Goal: Use online tool/utility

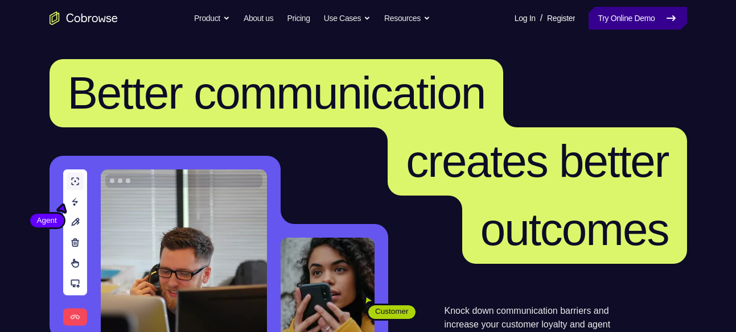
click at [644, 16] on link "Try Online Demo" at bounding box center [637, 18] width 98 height 23
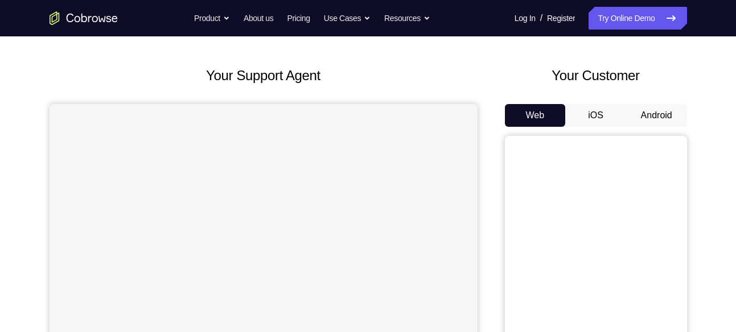
scroll to position [50, 0]
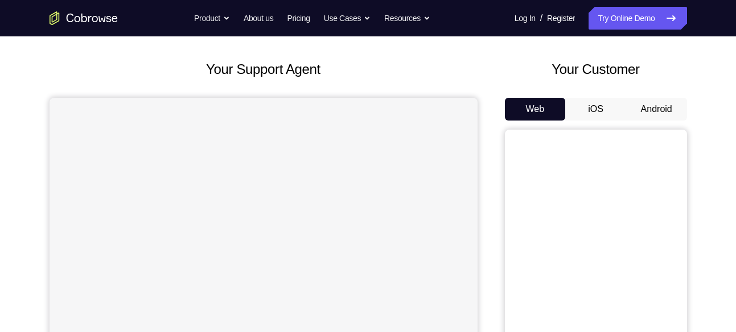
click at [664, 102] on button "Android" at bounding box center [656, 109] width 61 height 23
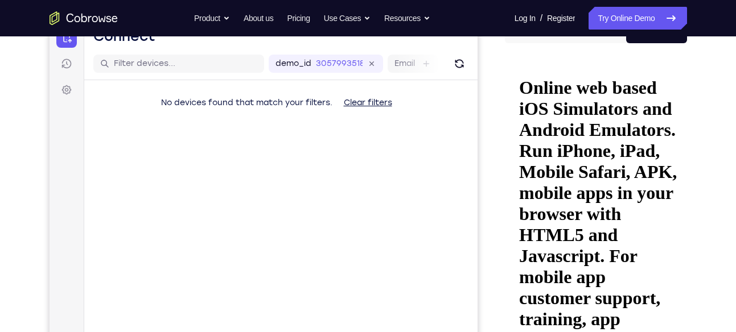
scroll to position [159, 0]
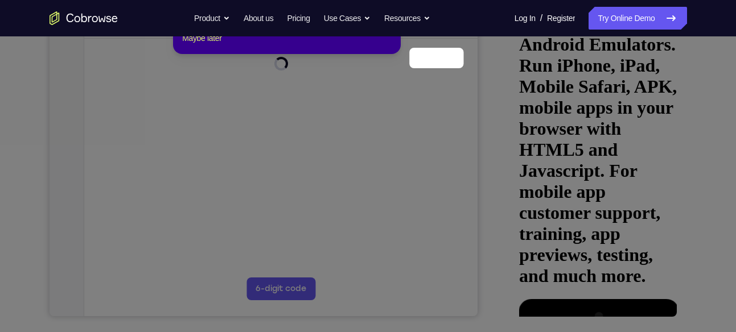
scroll to position [150, 0]
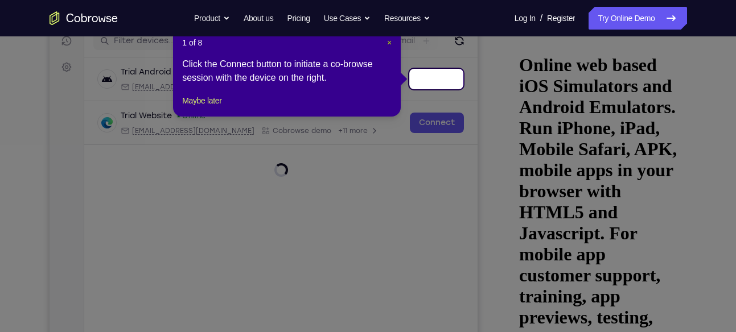
click at [388, 41] on span "×" at bounding box center [389, 42] width 5 height 9
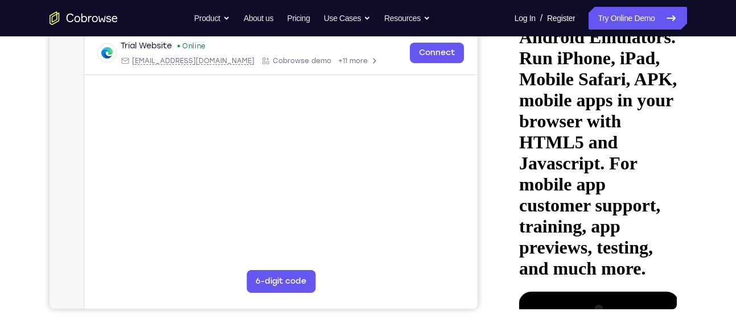
scroll to position [221, 0]
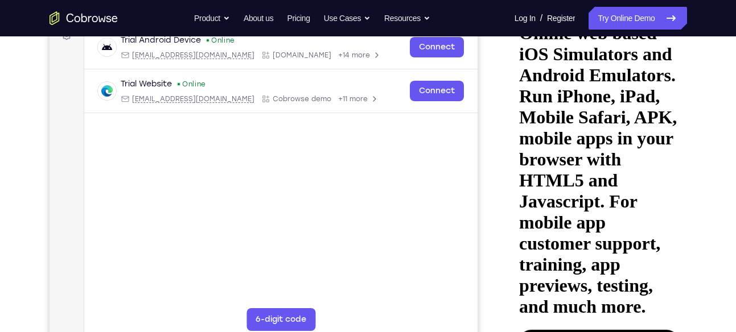
scroll to position [181, 0]
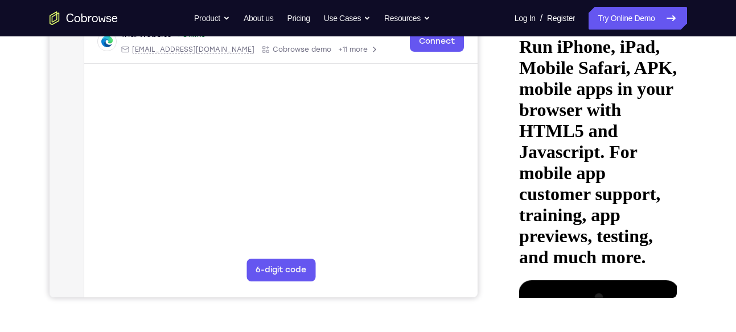
scroll to position [232, 0]
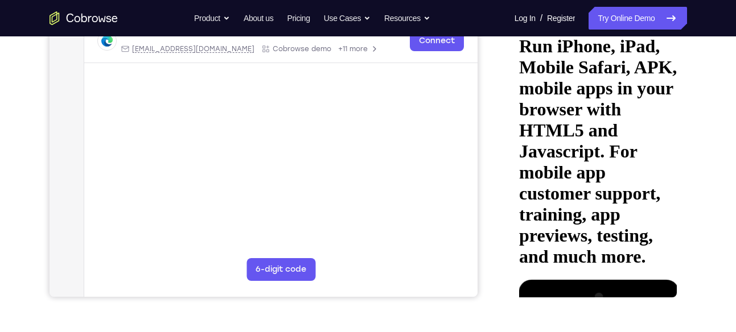
drag, startPoint x: 605, startPoint y: 212, endPoint x: 634, endPoint y: 93, distance: 122.4
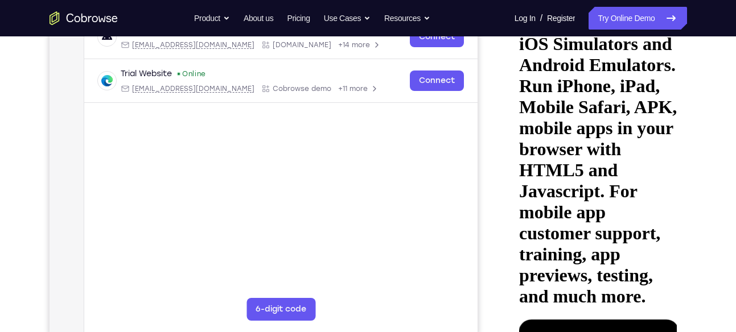
scroll to position [129, 0]
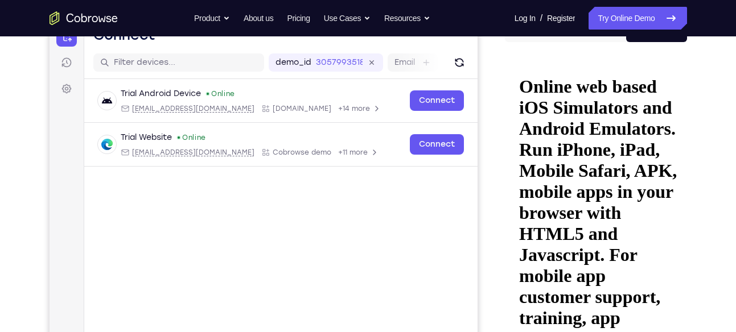
drag, startPoint x: 602, startPoint y: 143, endPoint x: 586, endPoint y: 238, distance: 96.4
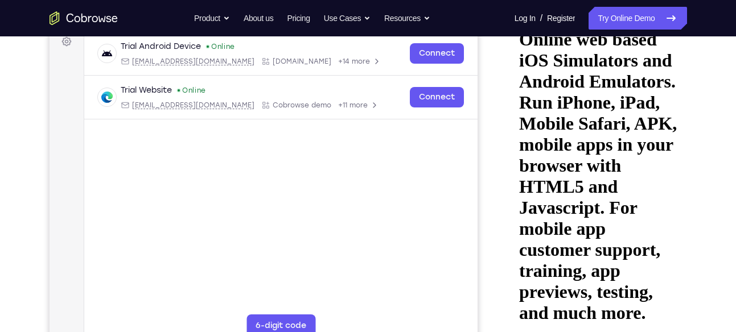
scroll to position [177, 0]
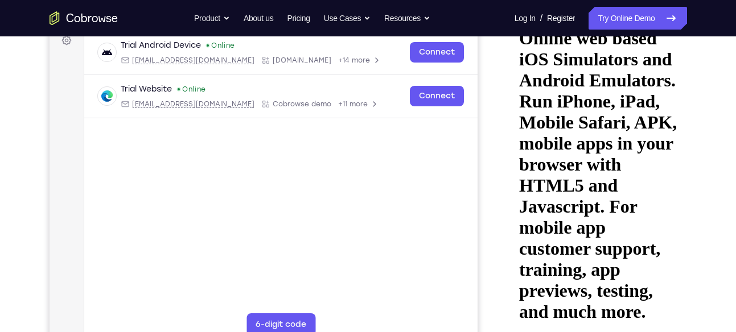
drag, startPoint x: 598, startPoint y: 237, endPoint x: 614, endPoint y: 168, distance: 70.5
drag, startPoint x: 591, startPoint y: 220, endPoint x: 633, endPoint y: 113, distance: 114.2
drag, startPoint x: 589, startPoint y: 208, endPoint x: 617, endPoint y: 112, distance: 100.1
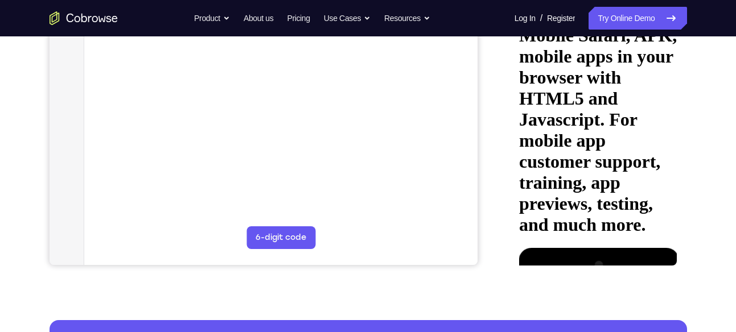
scroll to position [271, 0]
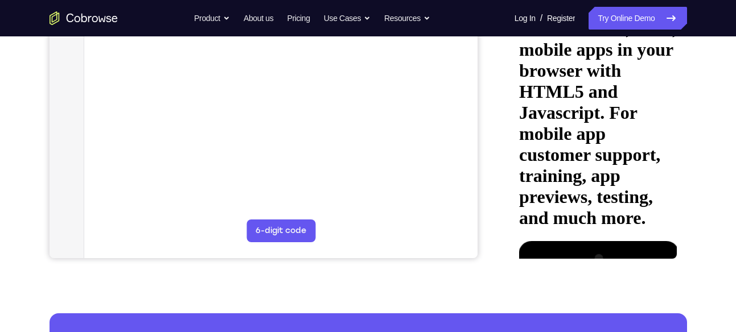
drag, startPoint x: 611, startPoint y: 138, endPoint x: 642, endPoint y: 35, distance: 107.6
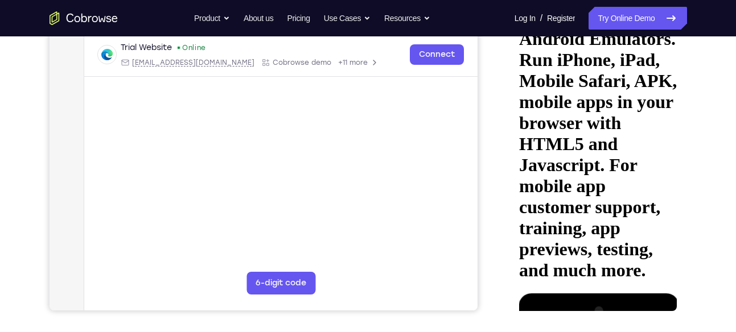
scroll to position [214, 0]
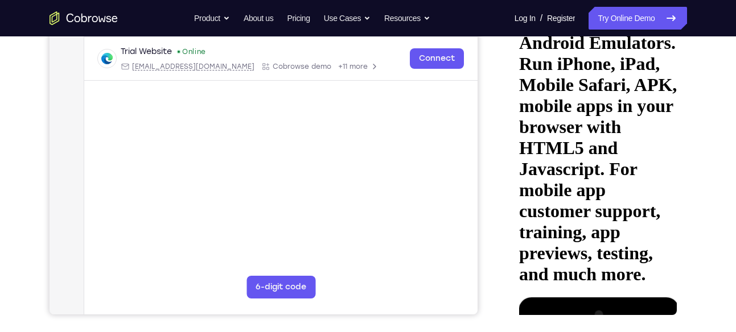
drag, startPoint x: 637, startPoint y: 194, endPoint x: 685, endPoint y: 55, distance: 147.5
click at [676, 55] on html "Online web based iOS Simulators and Android Emulators. Run iPhone, iPad, Mobile…" at bounding box center [595, 149] width 162 height 350
drag, startPoint x: 610, startPoint y: 190, endPoint x: 647, endPoint y: 80, distance: 116.6
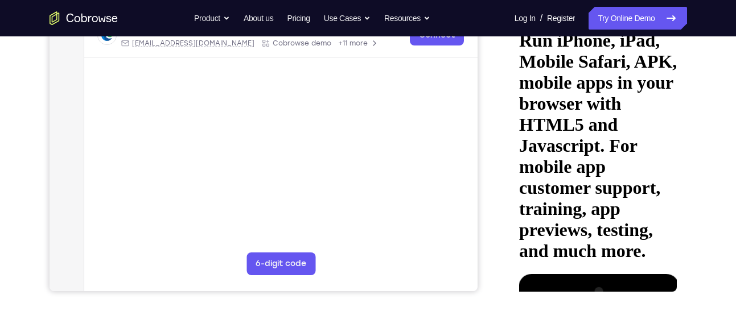
scroll to position [238, 0]
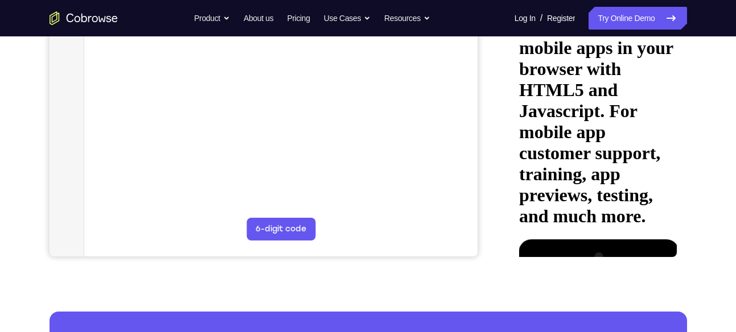
scroll to position [272, 0]
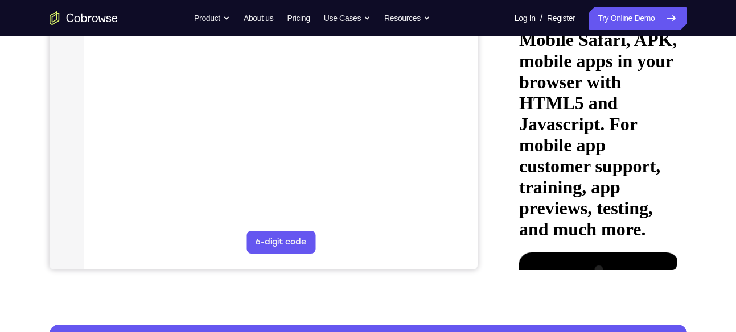
scroll to position [258, 0]
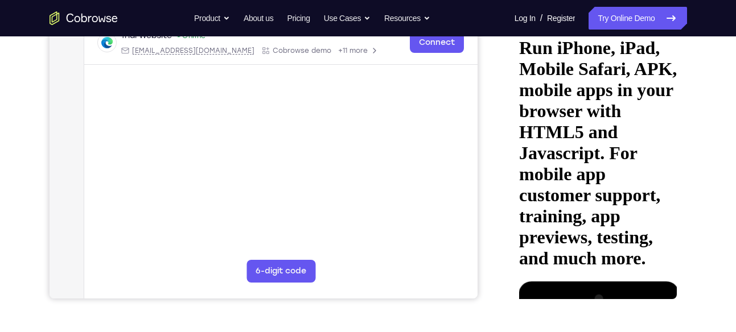
scroll to position [230, 0]
